Goal: Contribute content

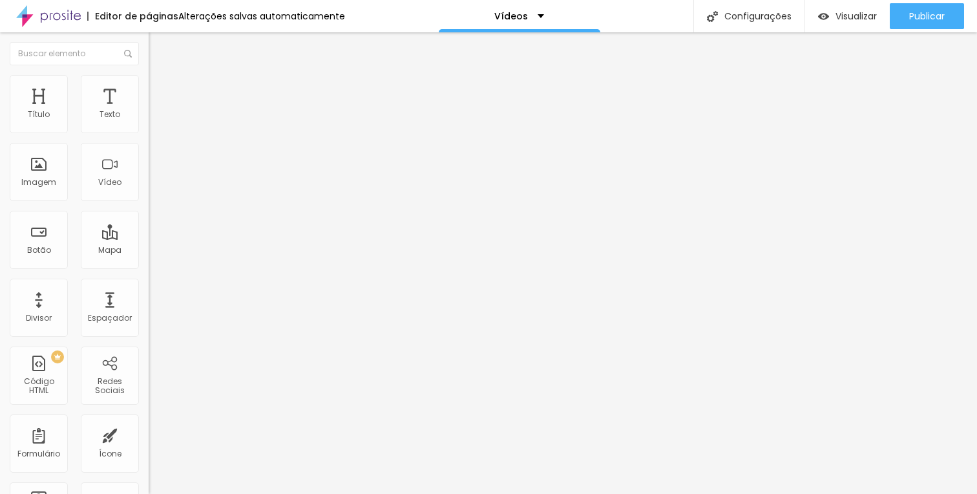
click at [149, 121] on input "[URL][DOMAIN_NAME]" at bounding box center [226, 115] width 155 height 13
paste input "V7HsLURiXQI"
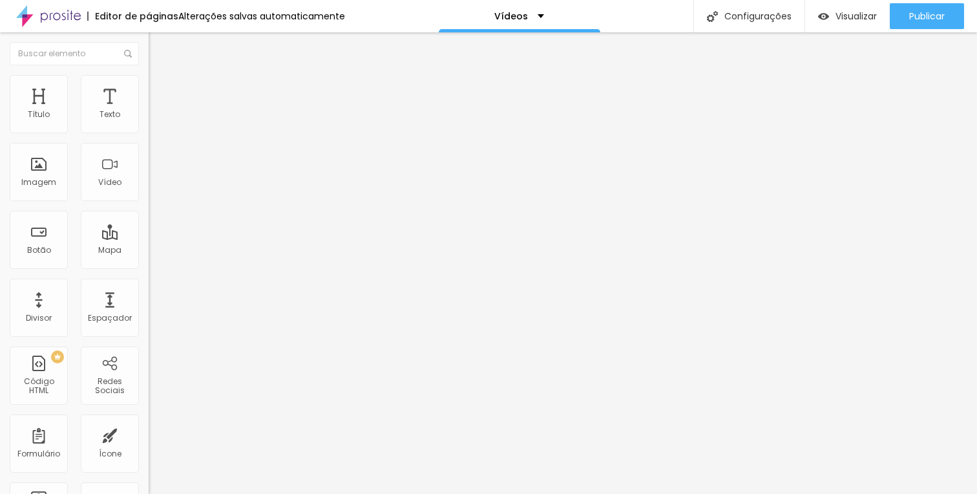
scroll to position [0, 74]
type input "[URL][DOMAIN_NAME]"
click at [149, 121] on input "[URL][DOMAIN_NAME]" at bounding box center [226, 115] width 155 height 13
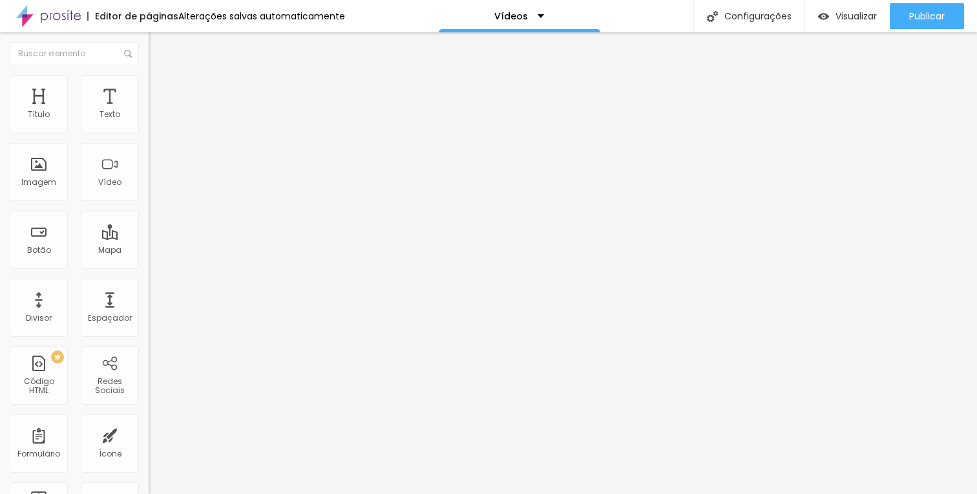
click at [149, 121] on input "[URL][DOMAIN_NAME]" at bounding box center [226, 115] width 155 height 13
paste input "-i8imyEgxXs&t=6"
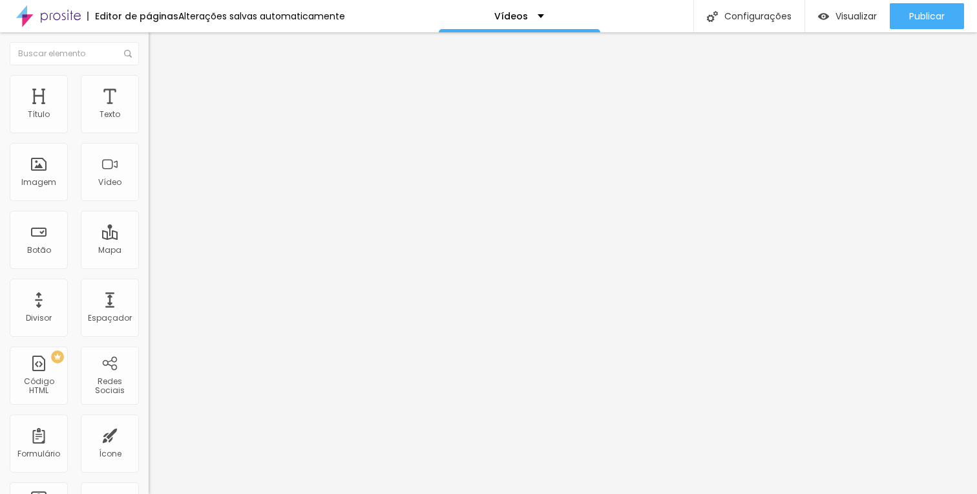
scroll to position [0, 98]
type input "[URL][DOMAIN_NAME]"
click at [149, 121] on input "[URL][DOMAIN_NAME]" at bounding box center [226, 115] width 155 height 13
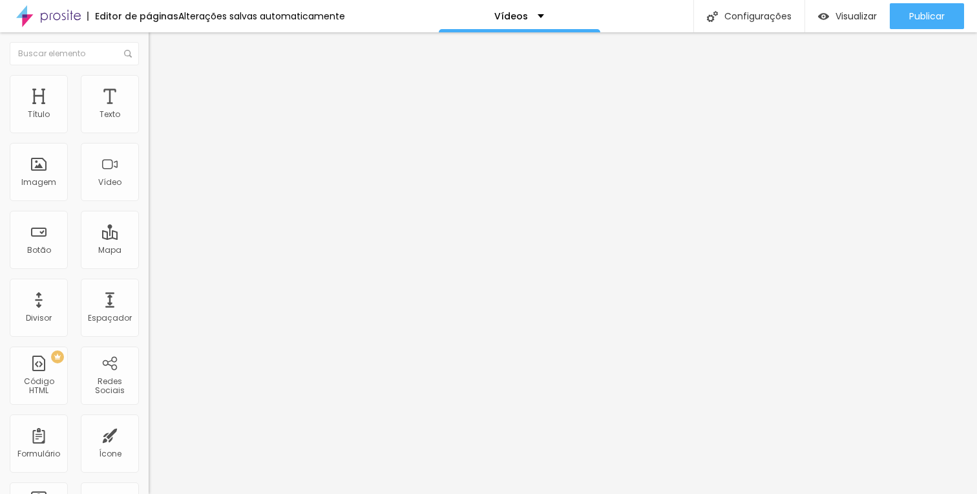
click at [149, 121] on input "[URL][DOMAIN_NAME]" at bounding box center [226, 115] width 155 height 13
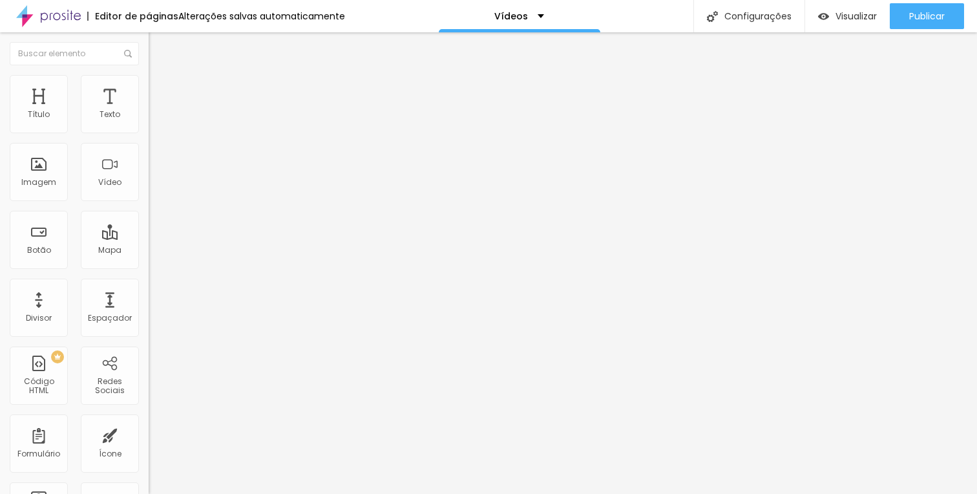
click at [149, 121] on input "[URL][DOMAIN_NAME]" at bounding box center [226, 115] width 155 height 13
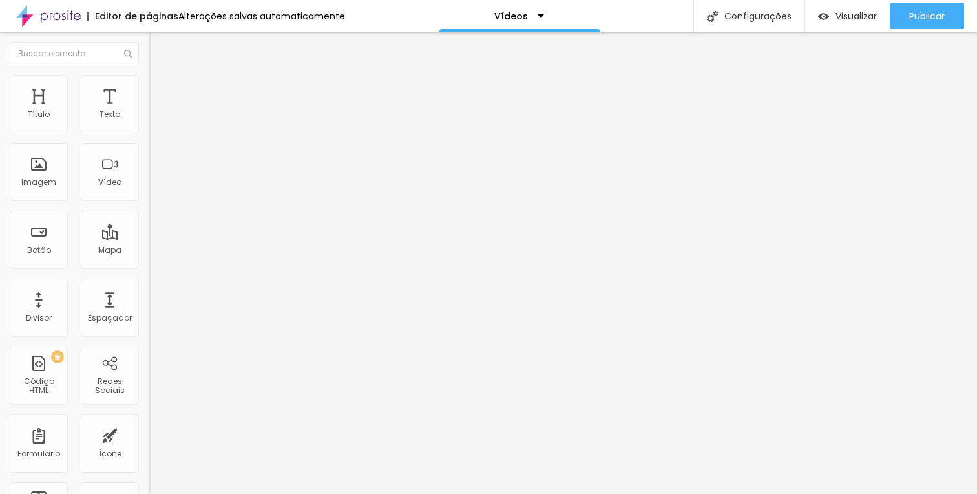
paste input "UOp5xWoC95I&t=35"
type input "[URL][DOMAIN_NAME]"
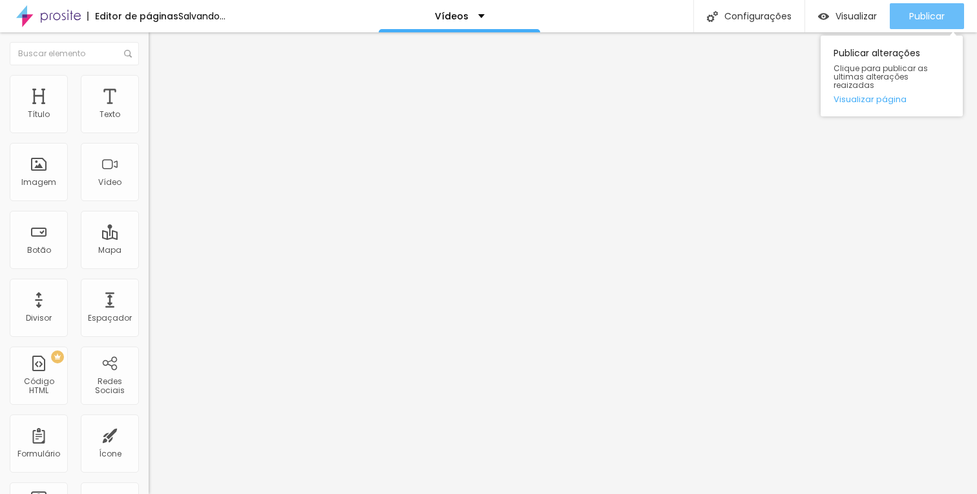
click at [923, 23] on div "Publicar" at bounding box center [927, 16] width 36 height 26
